Goal: Task Accomplishment & Management: Manage account settings

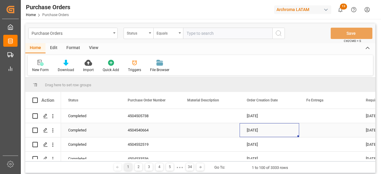
click at [248, 126] on div "[DATE]" at bounding box center [268, 130] width 59 height 14
click at [203, 38] on input "text" at bounding box center [227, 33] width 89 height 11
click at [145, 30] on div "Status" at bounding box center [137, 32] width 20 height 7
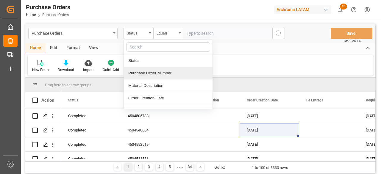
click at [170, 76] on div "Purchase Order Number" at bounding box center [168, 73] width 89 height 12
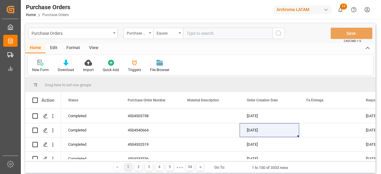
click at [215, 34] on input "text" at bounding box center [227, 33] width 89 height 11
paste input "4504619803"
type input "4504619803"
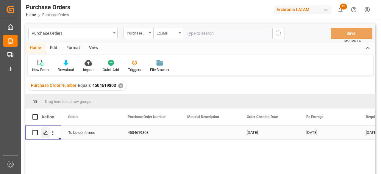
click at [44, 130] on div "Press SPACE to select this row." at bounding box center [45, 132] width 9 height 11
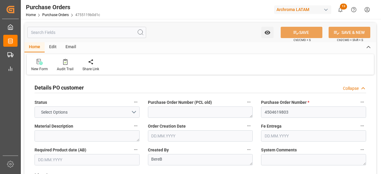
type input "1"
type input "[DATE]"
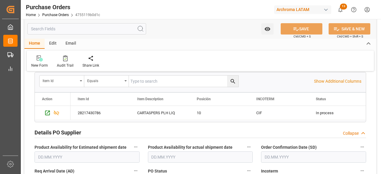
scroll to position [189, 0]
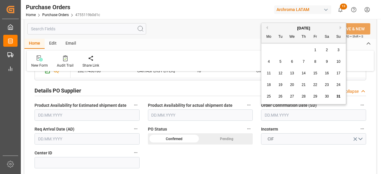
click at [283, 114] on input "text" at bounding box center [313, 114] width 105 height 11
click at [336, 95] on span "31" at bounding box center [338, 96] width 4 height 4
type input "[DATE]"
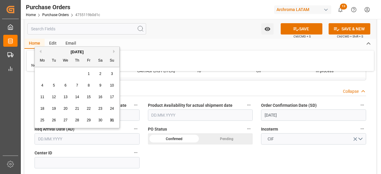
click at [104, 140] on input "text" at bounding box center [87, 138] width 105 height 11
click at [47, 73] on div "28 29 30 31 1 2 3" at bounding box center [77, 74] width 81 height 12
click at [114, 50] on button "Next Month" at bounding box center [115, 52] width 4 height 4
click at [77, 75] on span "4" at bounding box center [77, 74] width 2 height 4
type input "[DATE]"
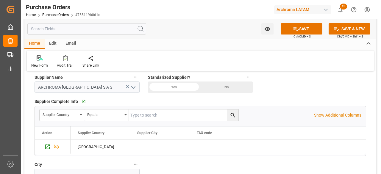
scroll to position [304, 0]
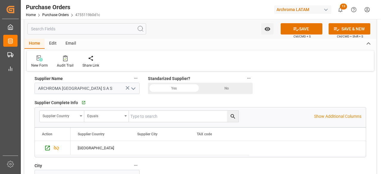
click at [176, 30] on div "Yes" at bounding box center [174, 23] width 52 height 11
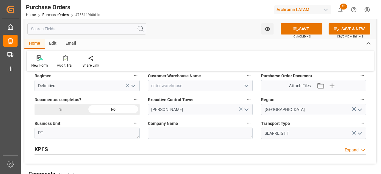
scroll to position [434, 0]
click at [245, 87] on icon "open menu" at bounding box center [246, 85] width 7 height 7
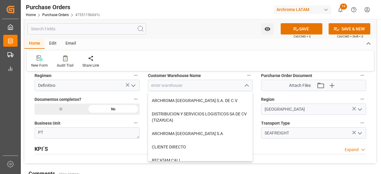
scroll to position [125, 0]
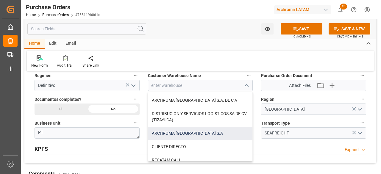
click at [188, 131] on div "ARCHROMA [GEOGRAPHIC_DATA] S.A" at bounding box center [200, 133] width 104 height 13
type input "ARCHROMA [GEOGRAPHIC_DATA] S.A"
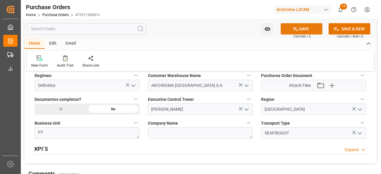
click at [302, 28] on button "SAVE" at bounding box center [302, 28] width 42 height 11
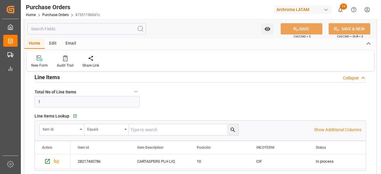
scroll to position [98, 0]
click at [45, 162] on icon "Press SPACE to select this row." at bounding box center [47, 162] width 6 height 6
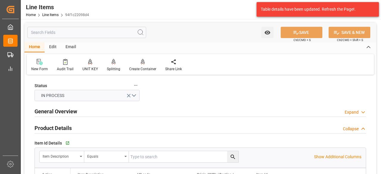
scroll to position [430, 0]
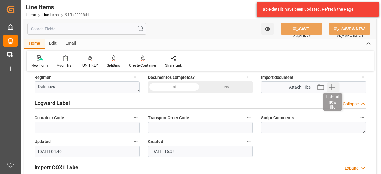
click at [333, 86] on icon "button" at bounding box center [332, 87] width 6 height 6
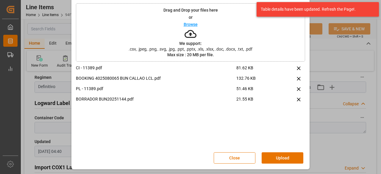
scroll to position [22, 0]
click at [288, 156] on button "Upload" at bounding box center [282, 157] width 42 height 11
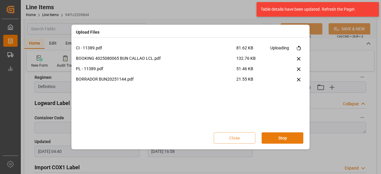
scroll to position [0, 0]
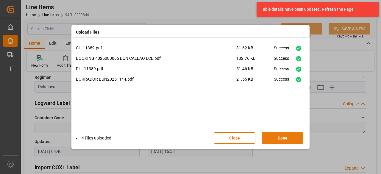
click at [274, 139] on button "Done" at bounding box center [282, 137] width 42 height 11
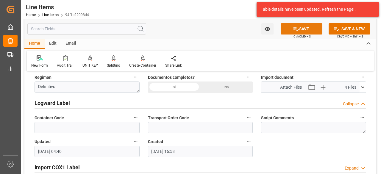
click at [304, 29] on button "SAVE" at bounding box center [302, 28] width 42 height 11
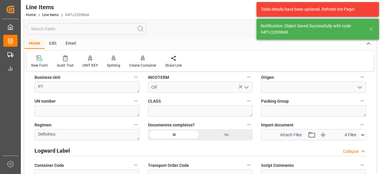
type input "01.09.2025 04:41"
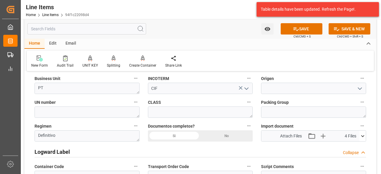
scroll to position [428, 0]
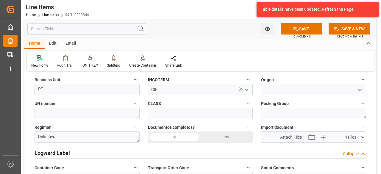
click at [65, 46] on div "Email" at bounding box center [71, 44] width 20 height 10
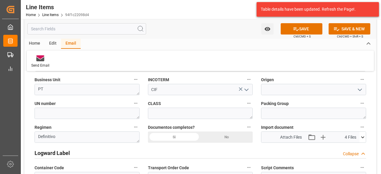
click at [43, 53] on div "Send Email" at bounding box center [200, 61] width 347 height 21
click at [43, 58] on icon at bounding box center [40, 59] width 8 height 4
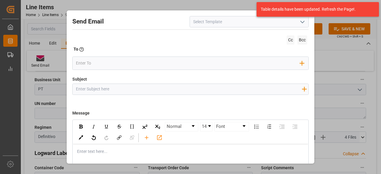
click at [299, 22] on icon "open menu" at bounding box center [302, 21] width 7 height 7
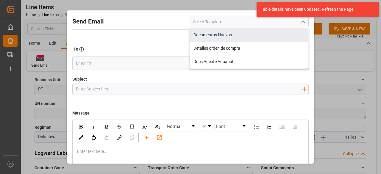
click at [240, 34] on div "Documentos Nuevos" at bounding box center [249, 34] width 118 height 13
type input "Documentos Nuevos"
type input "Documentos Nuevos {{purchaseOrder}}"
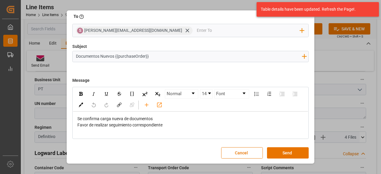
scroll to position [0, 0]
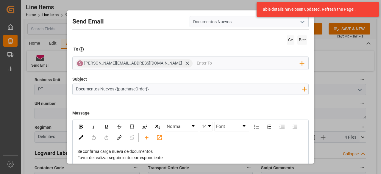
click at [299, 20] on icon "open menu" at bounding box center [302, 21] width 7 height 7
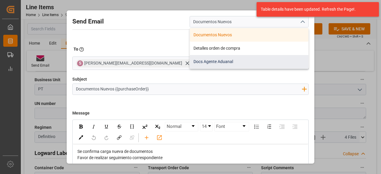
click at [240, 55] on div "Docs Agente Aduanal" at bounding box center [249, 61] width 118 height 13
type input "Docs Agente Aduanal"
type input "Docs PO {{purchaseOrder}} BU {{businessUnit}}"
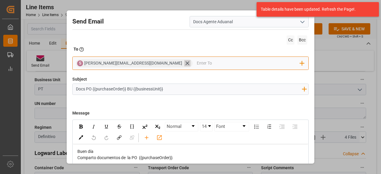
click at [184, 64] on icon at bounding box center [187, 63] width 6 height 6
click at [109, 59] on input "email" at bounding box center [188, 63] width 224 height 9
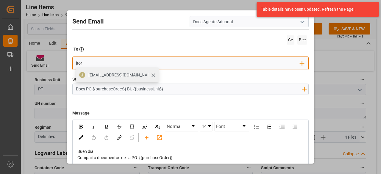
type input "jtor"
click at [108, 74] on span "jtoribio@pasoc.pe" at bounding box center [121, 75] width 66 height 6
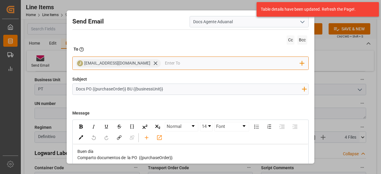
type input "b"
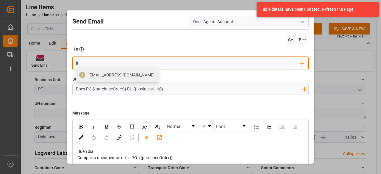
type input "jt"
click at [94, 79] on div "jtoribio@pasoc.pe" at bounding box center [121, 75] width 70 height 10
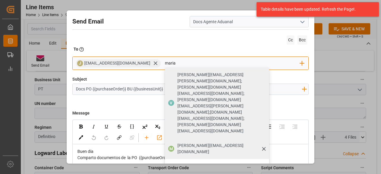
type input "maria"
click at [175, 140] on div "maria.piranquive@leschaco.com" at bounding box center [221, 148] width 92 height 17
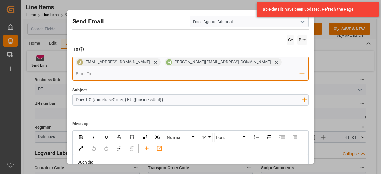
scroll to position [33, 0]
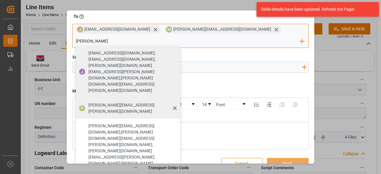
type input "dalia"
click at [178, 100] on div "dalia.gutierrez@leschaco.com" at bounding box center [132, 108] width 92 height 17
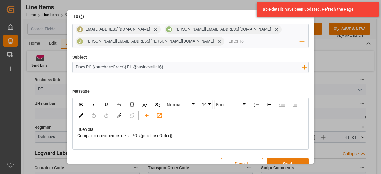
click at [286, 160] on button "Send" at bounding box center [288, 163] width 42 height 11
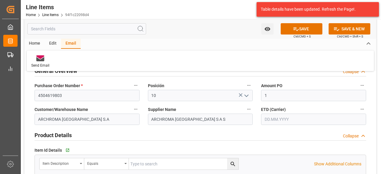
scroll to position [0, 0]
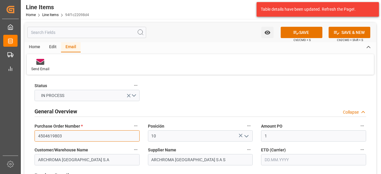
click at [55, 137] on input "4504619803" at bounding box center [87, 135] width 105 height 11
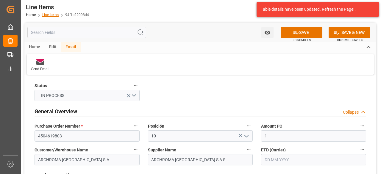
click at [51, 16] on link "Line Items" at bounding box center [50, 15] width 16 height 4
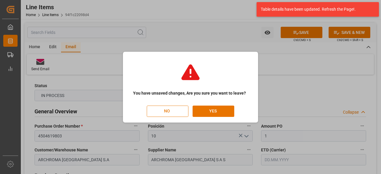
click at [175, 109] on button "NO" at bounding box center [168, 111] width 42 height 11
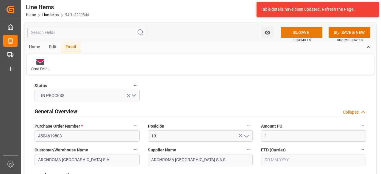
click at [291, 29] on button "SAVE" at bounding box center [302, 32] width 42 height 11
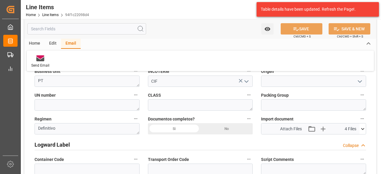
scroll to position [437, 0]
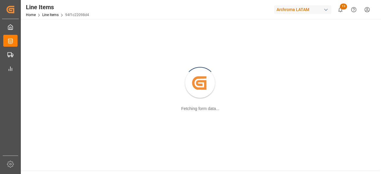
click at [196, 79] on icon at bounding box center [199, 82] width 14 height 13
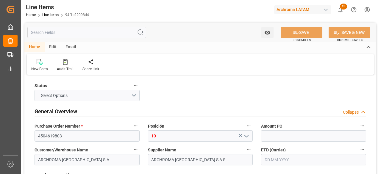
type input "1"
type input "6000"
type input "[DATE] 04:41"
type input "[DATE] 16:58"
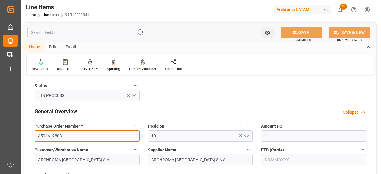
click at [86, 134] on input "4504619803" at bounding box center [87, 135] width 105 height 11
